Goal: Information Seeking & Learning: Learn about a topic

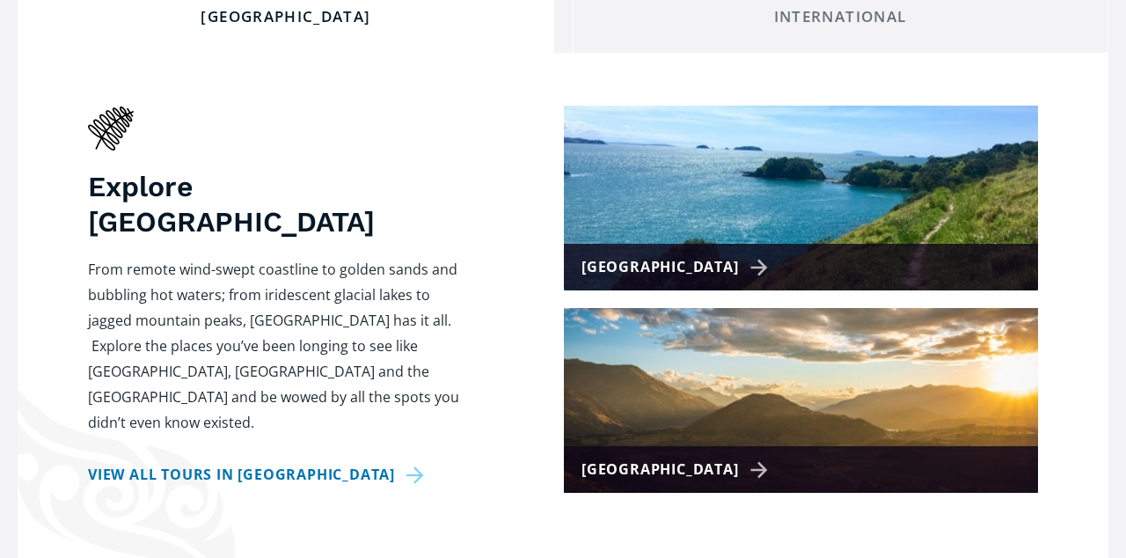
scroll to position [723, 0]
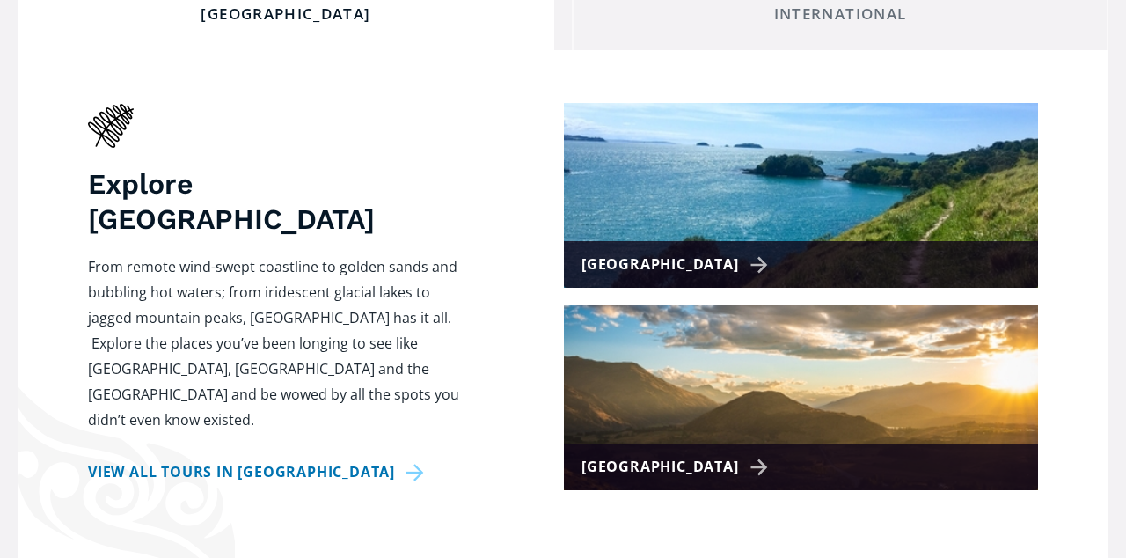
click at [660, 252] on div "[GEOGRAPHIC_DATA]" at bounding box center [678, 265] width 193 height 26
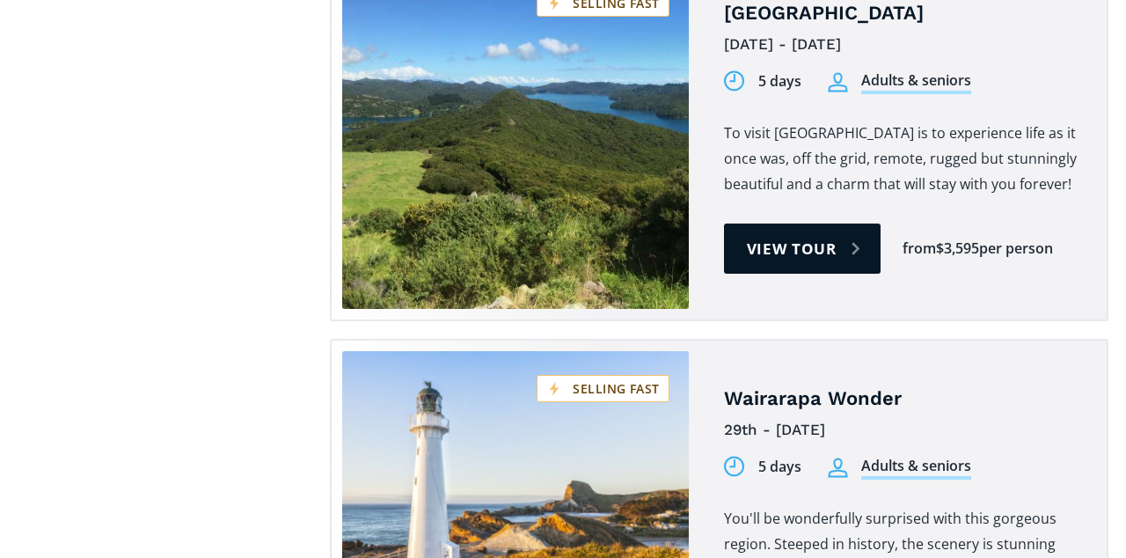
scroll to position [2138, 0]
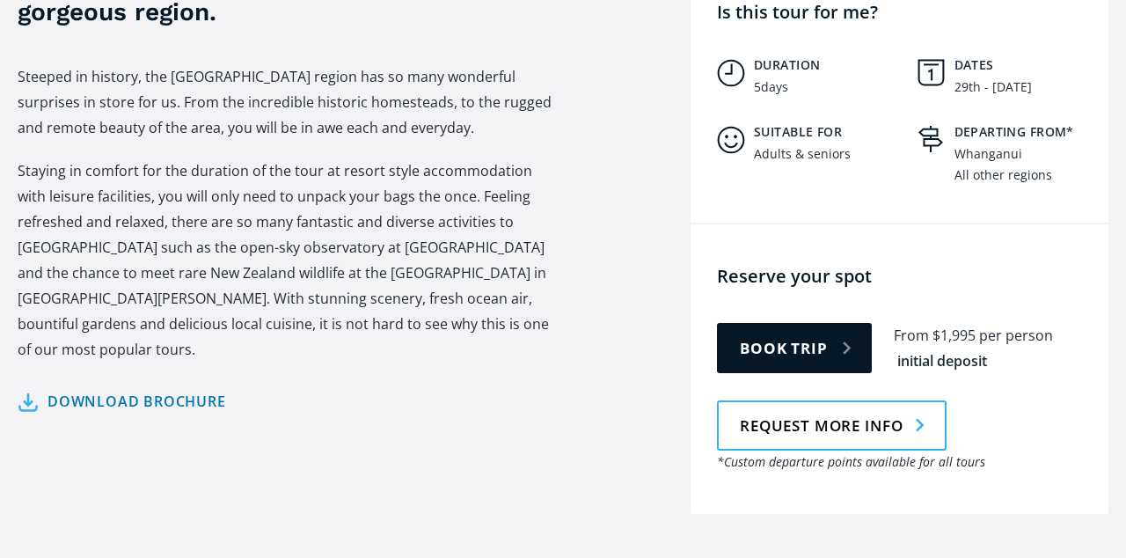
scroll to position [763, 0]
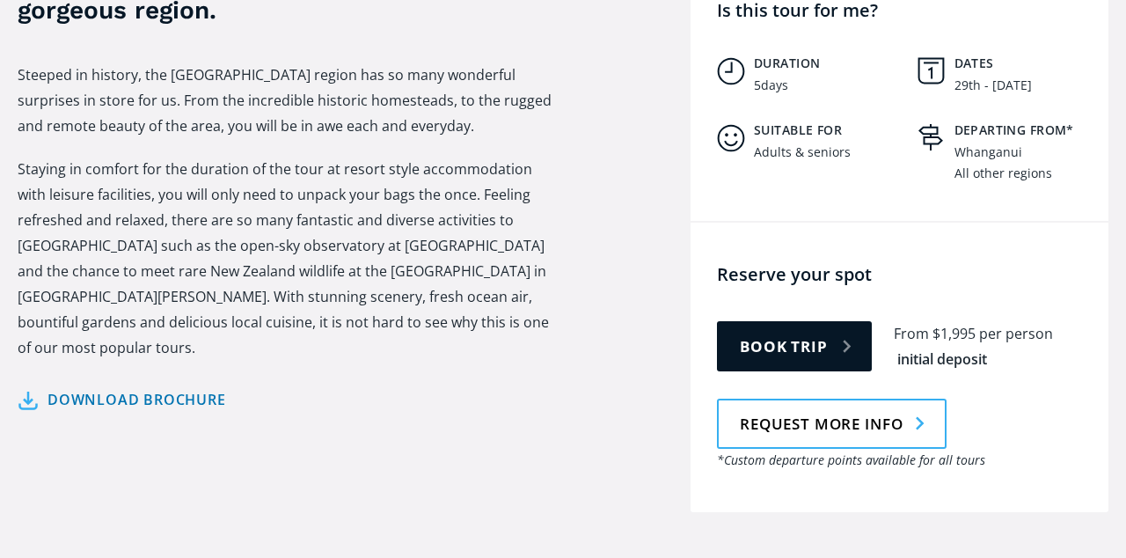
click at [150, 387] on link "Download brochure" at bounding box center [122, 400] width 209 height 26
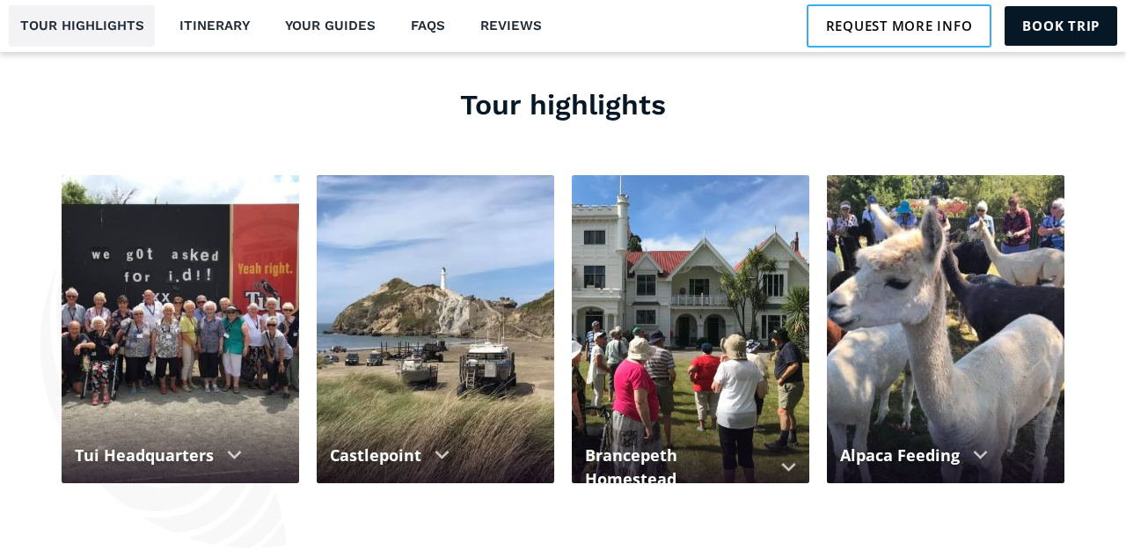
scroll to position [1535, 0]
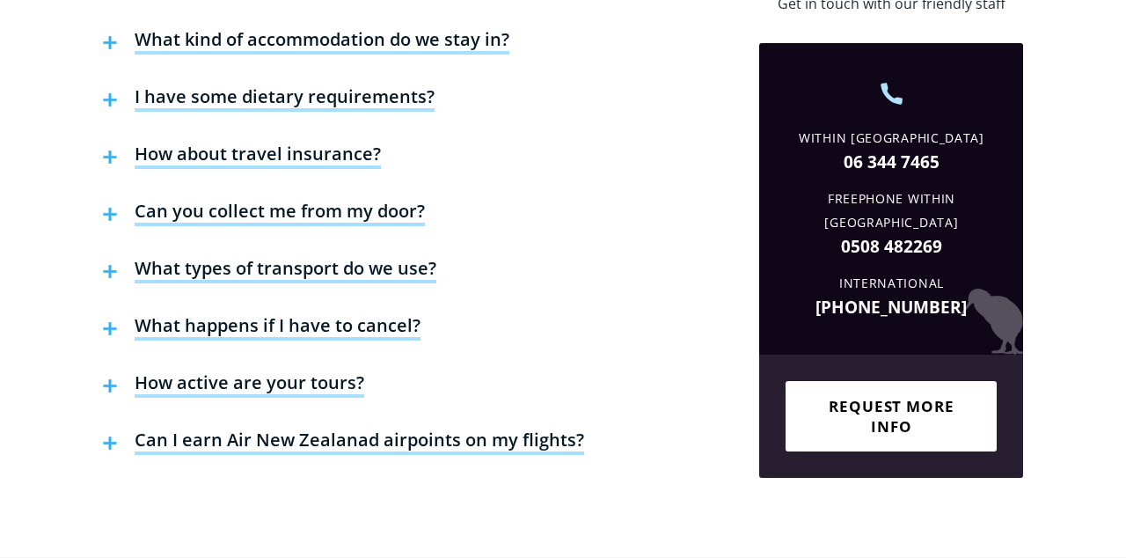
scroll to position [4594, 0]
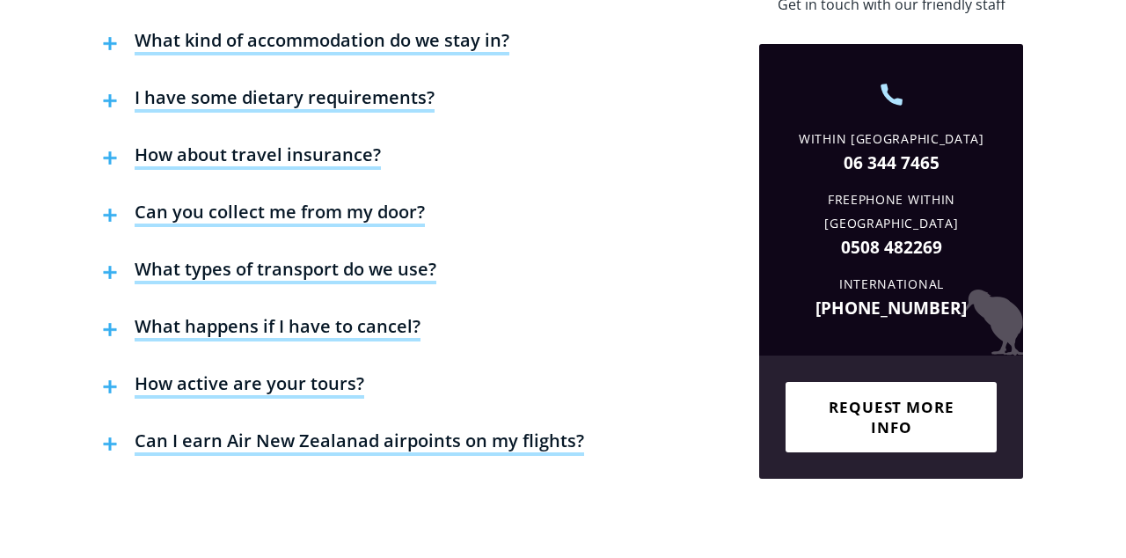
click at [183, 130] on button "How about travel insurance?" at bounding box center [242, 158] width 296 height 57
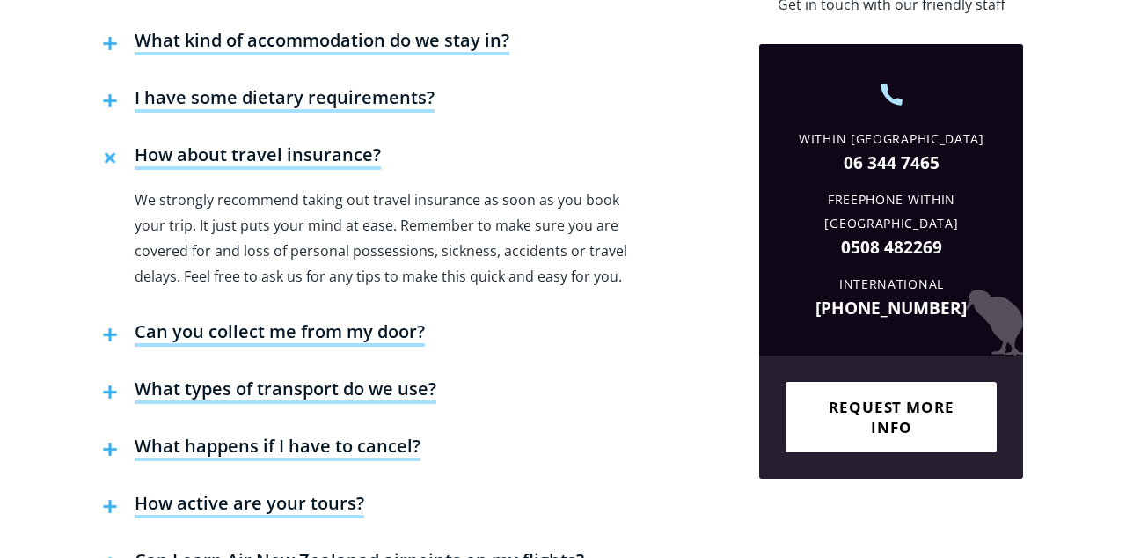
click at [189, 143] on h4 "How about travel insurance?" at bounding box center [258, 156] width 246 height 26
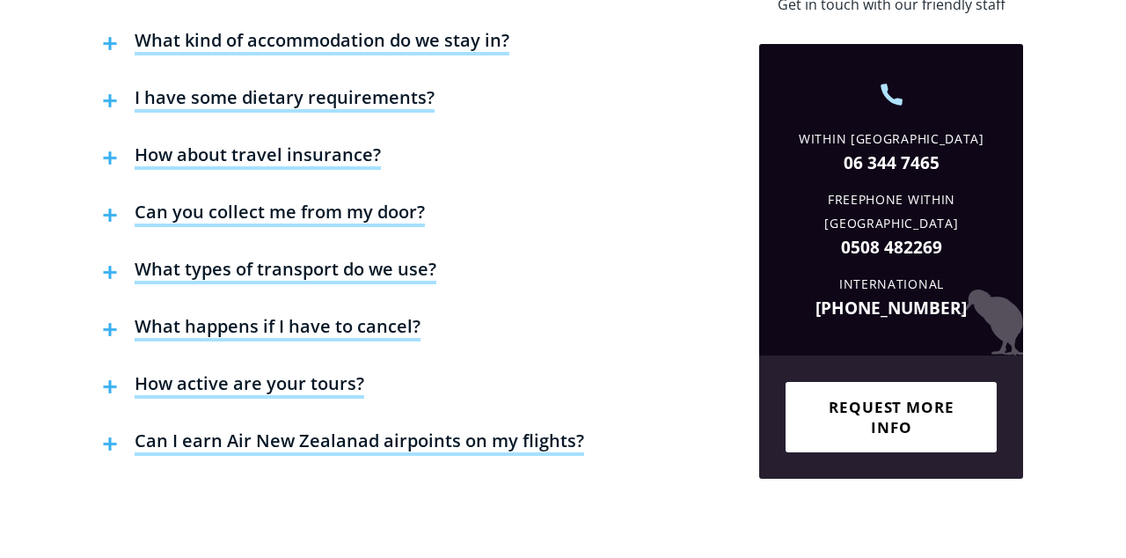
click at [180, 143] on h4 "How about travel insurance?" at bounding box center [258, 156] width 246 height 26
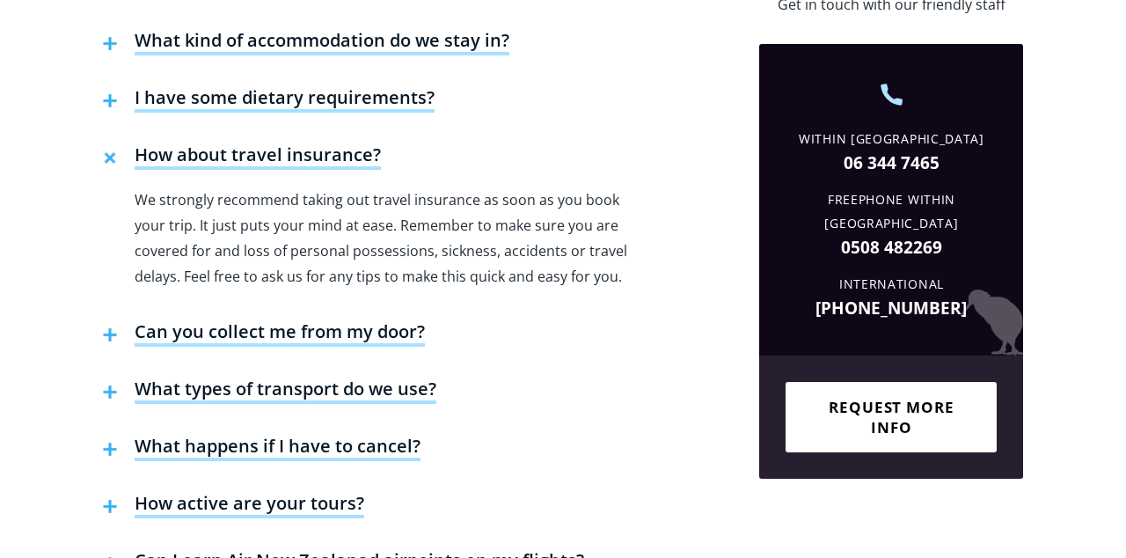
click at [185, 320] on h4 "Can you collect me from my door?" at bounding box center [280, 333] width 290 height 26
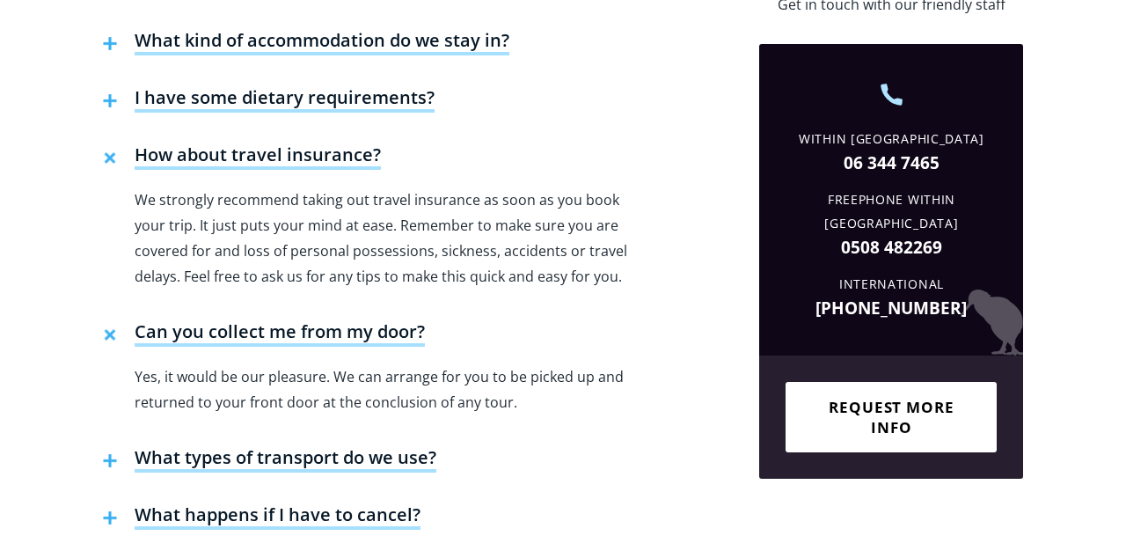
click at [194, 446] on h4 "What types of transport do we use?" at bounding box center [286, 459] width 302 height 26
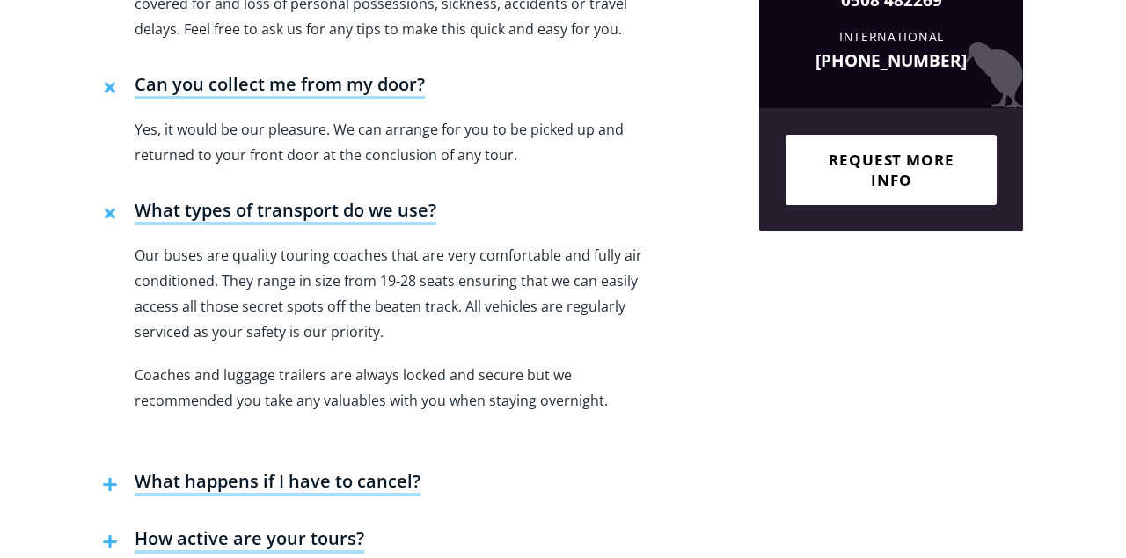
scroll to position [4842, 0]
click at [171, 469] on h4 "What happens if I have to cancel?" at bounding box center [278, 482] width 286 height 26
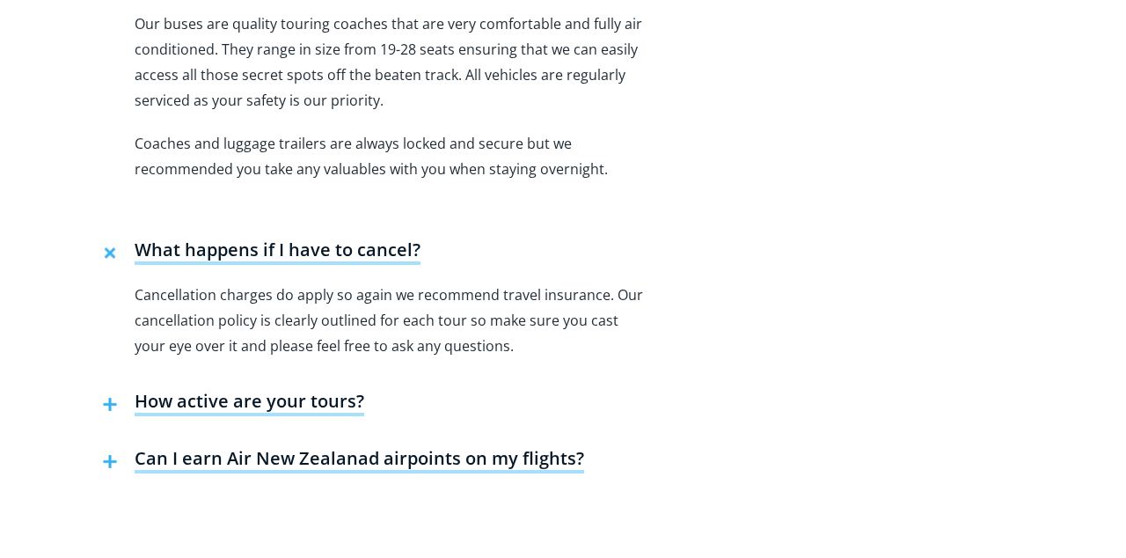
scroll to position [5073, 0]
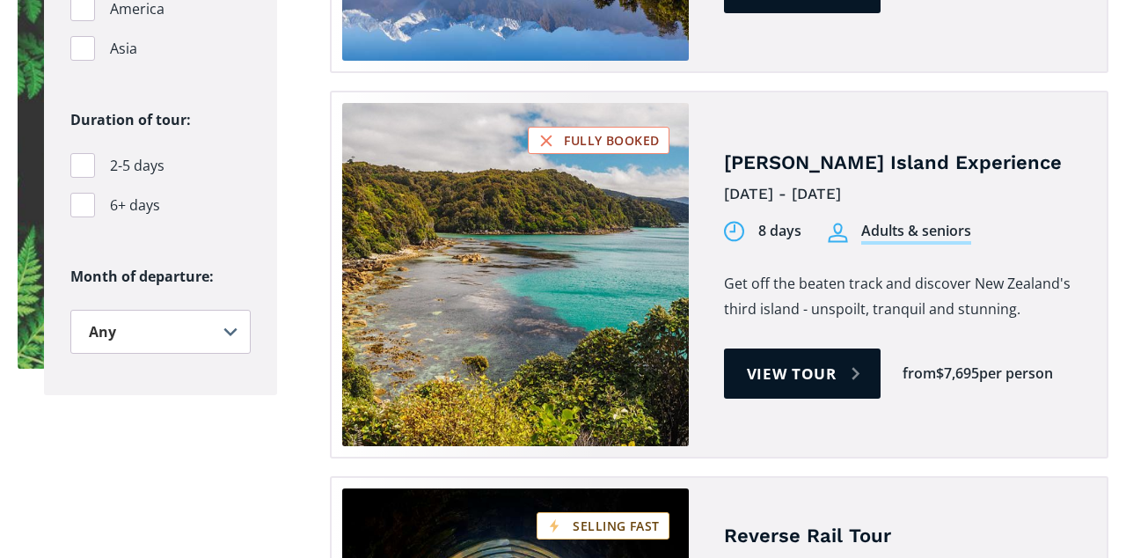
scroll to position [2130, 0]
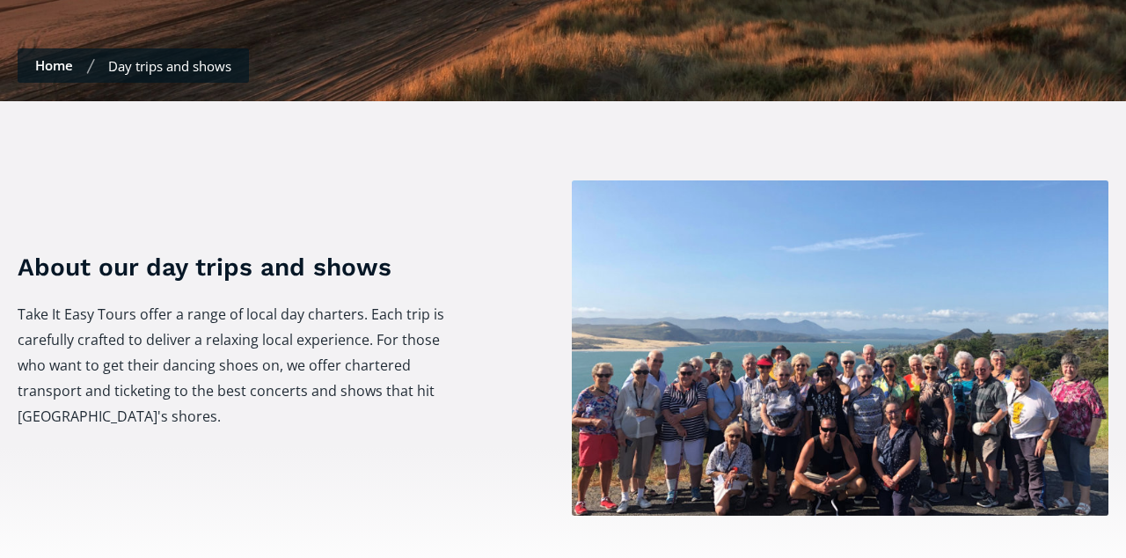
scroll to position [532, 0]
